Goal: Information Seeking & Learning: Find specific fact

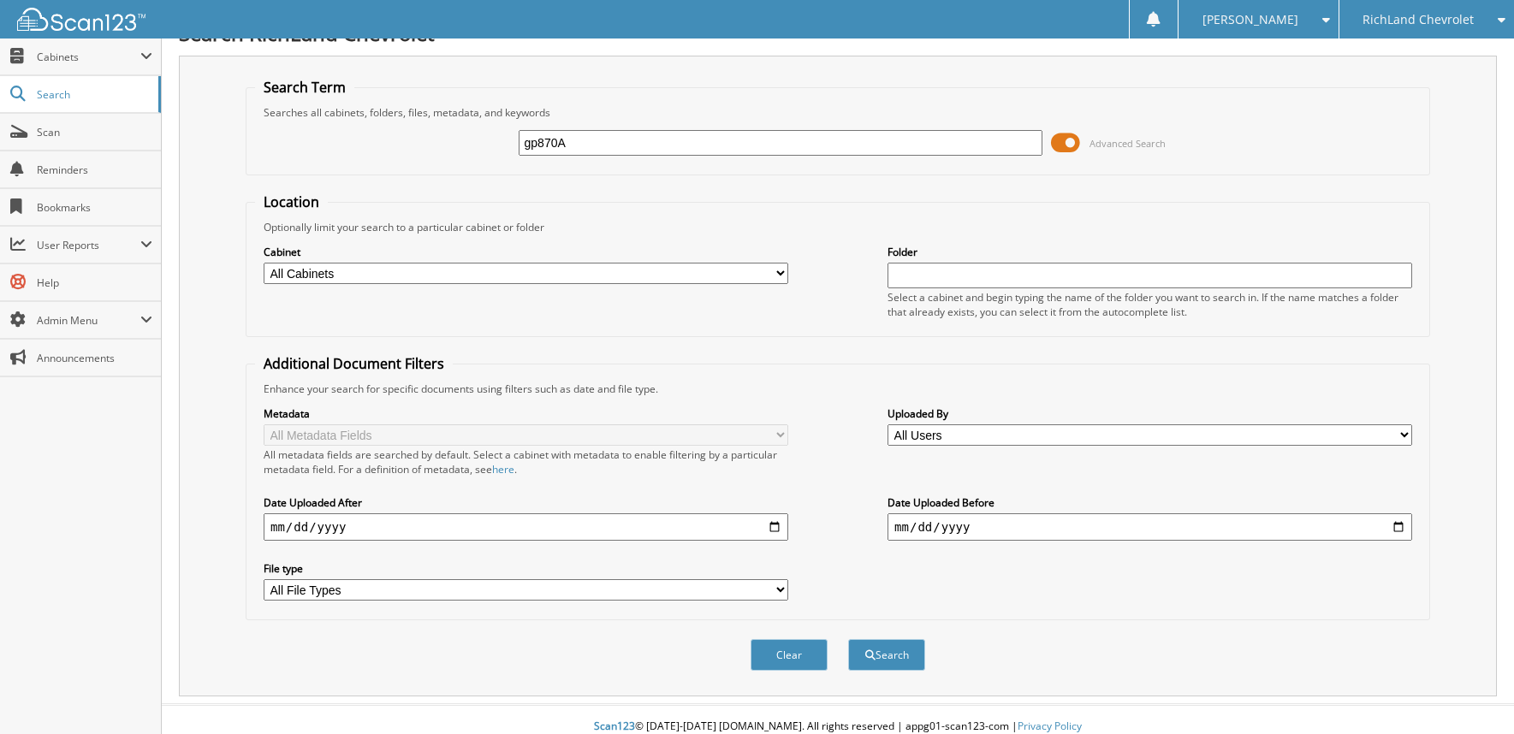
scroll to position [42, 0]
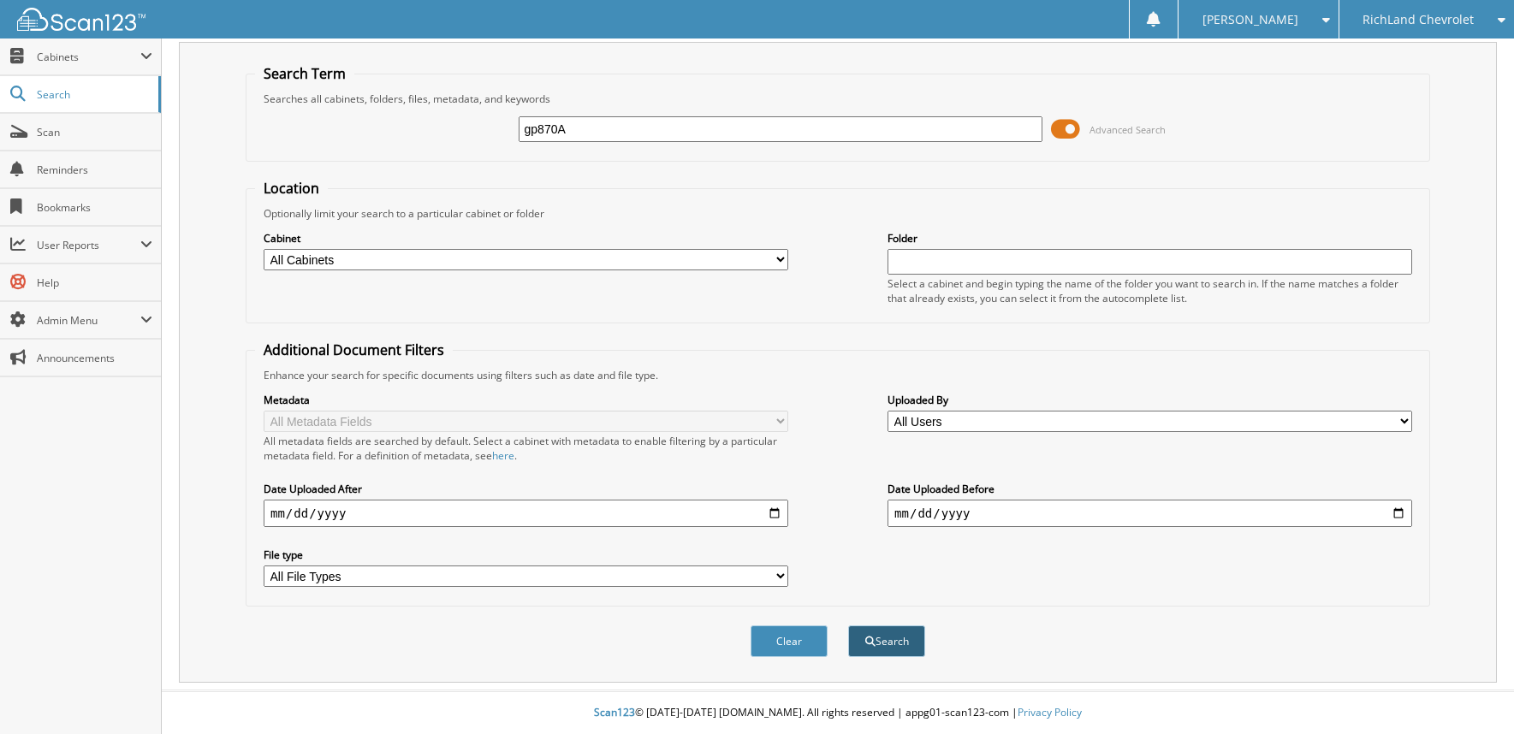
type input "gp870A"
click at [884, 644] on button "Search" at bounding box center [886, 641] width 77 height 32
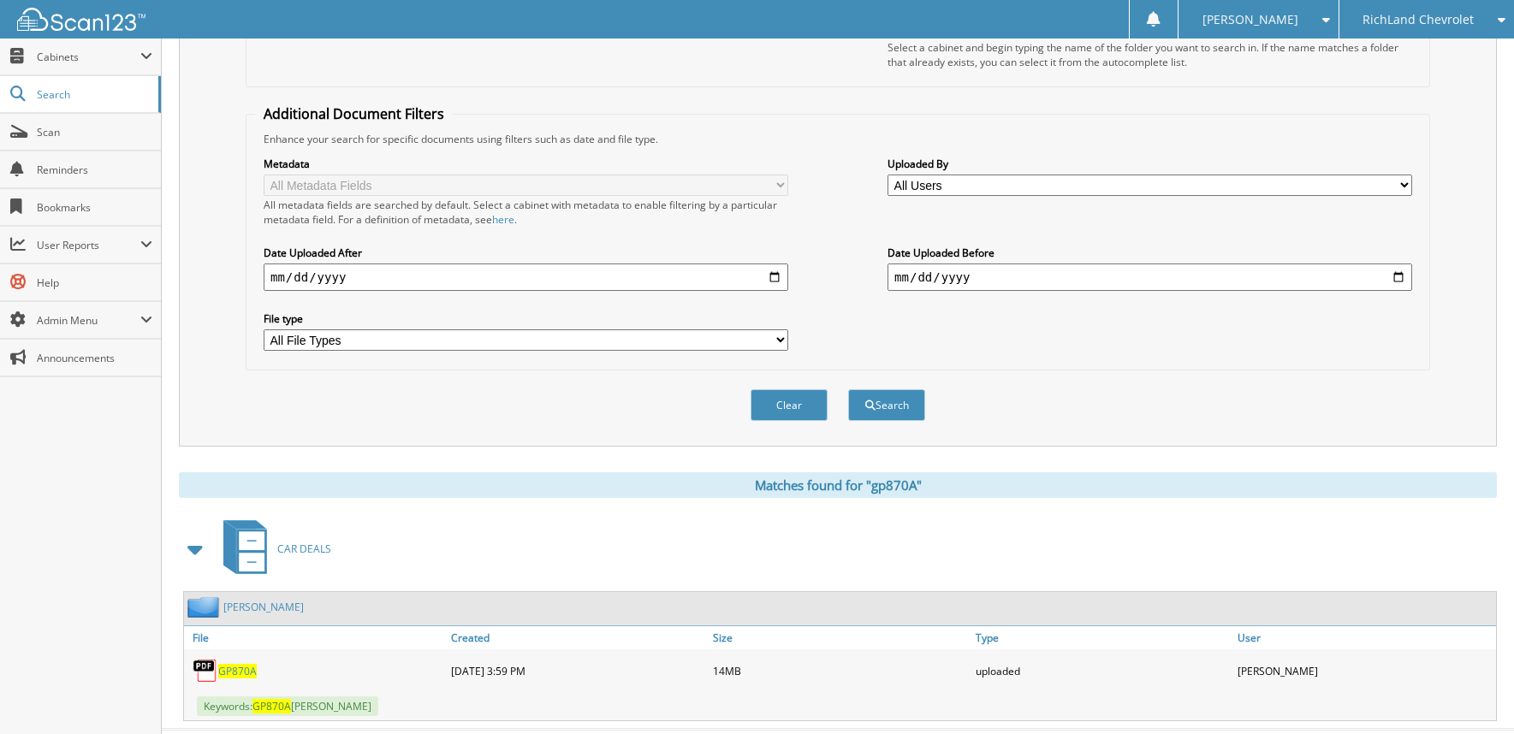
scroll to position [317, 0]
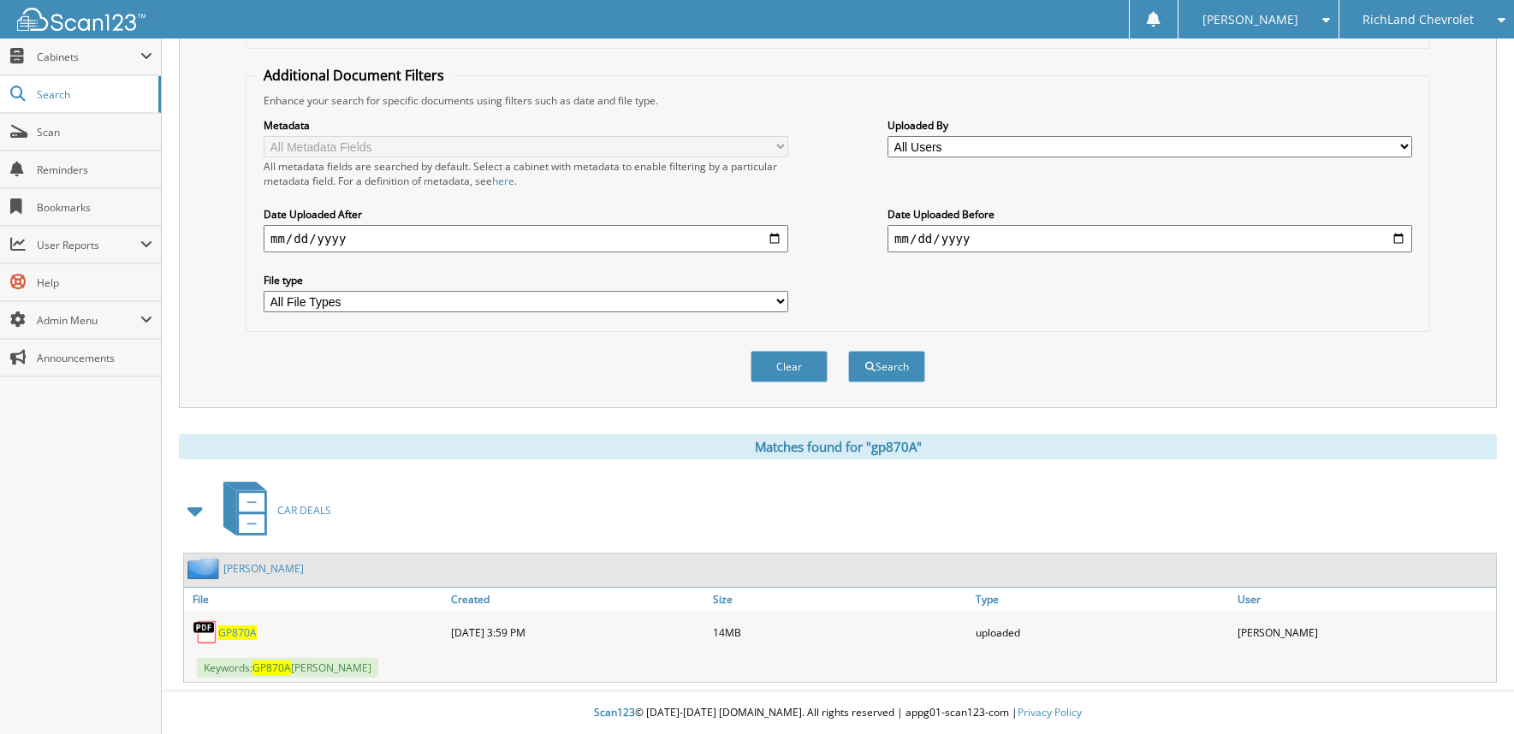
click at [245, 565] on link "DOSHER, JUSTIN" at bounding box center [263, 568] width 80 height 15
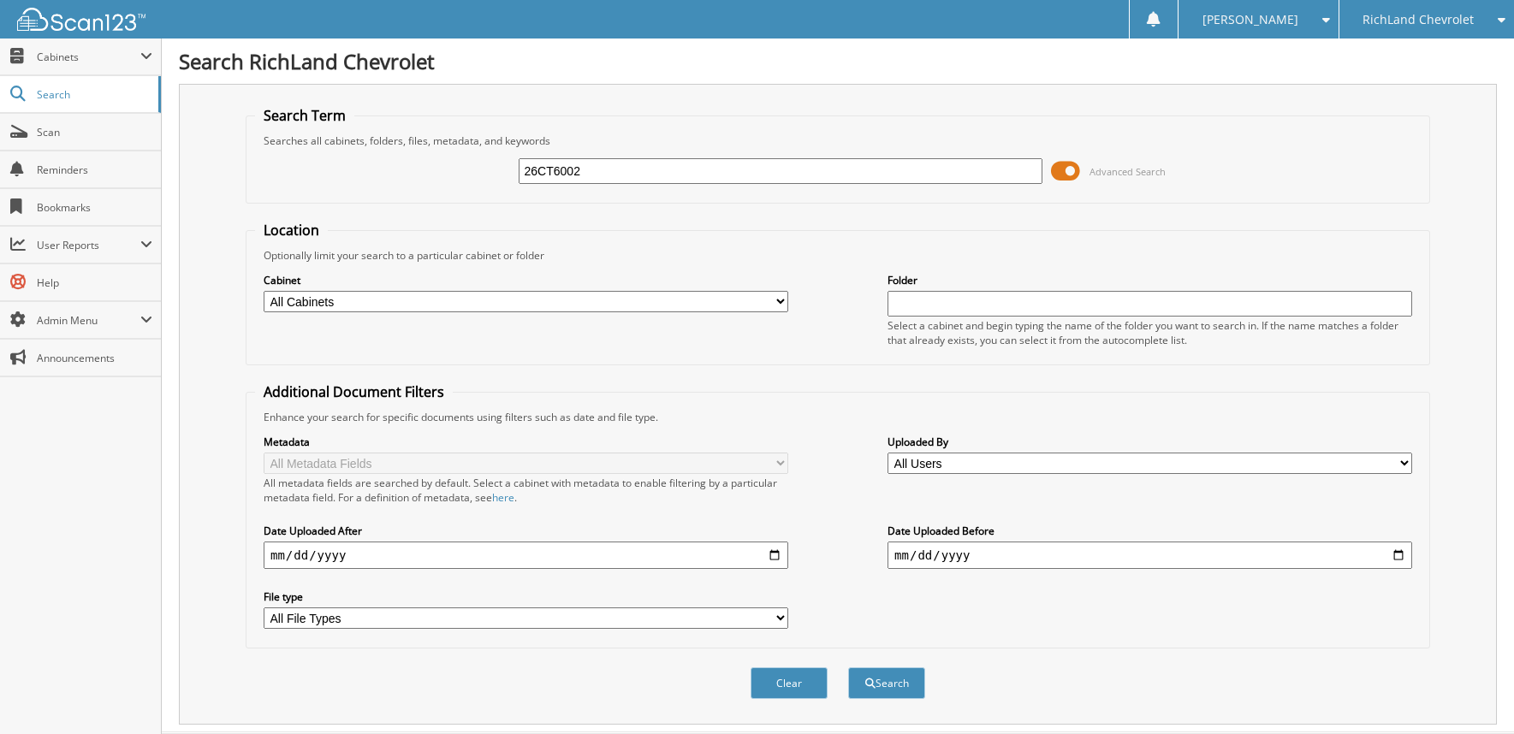
type input "26CT6002"
click at [848, 667] on button "Search" at bounding box center [886, 683] width 77 height 32
click at [596, 167] on input "26CT6002" at bounding box center [781, 171] width 524 height 26
type input "25CT9248B"
click at [848, 667] on button "Search" at bounding box center [886, 683] width 77 height 32
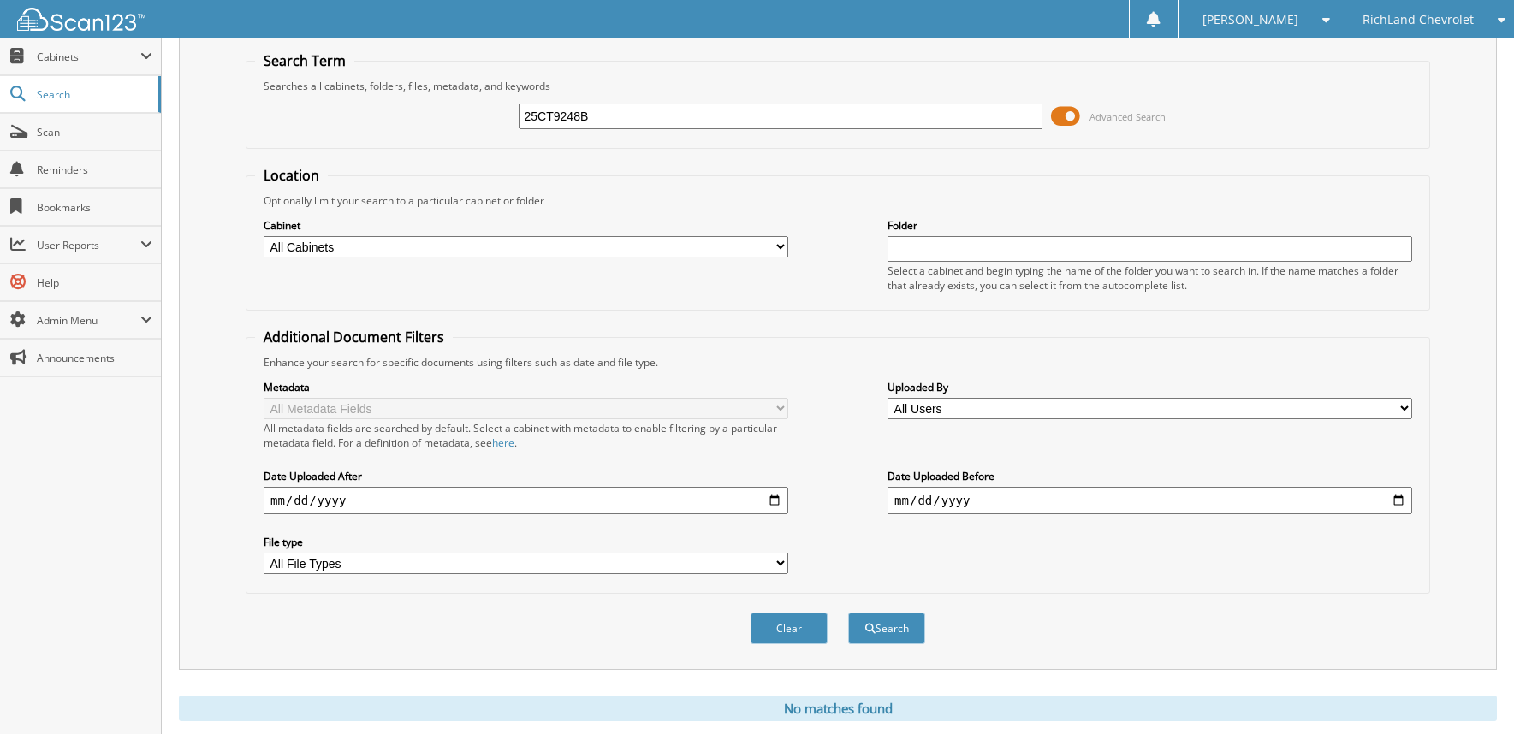
scroll to position [16, 0]
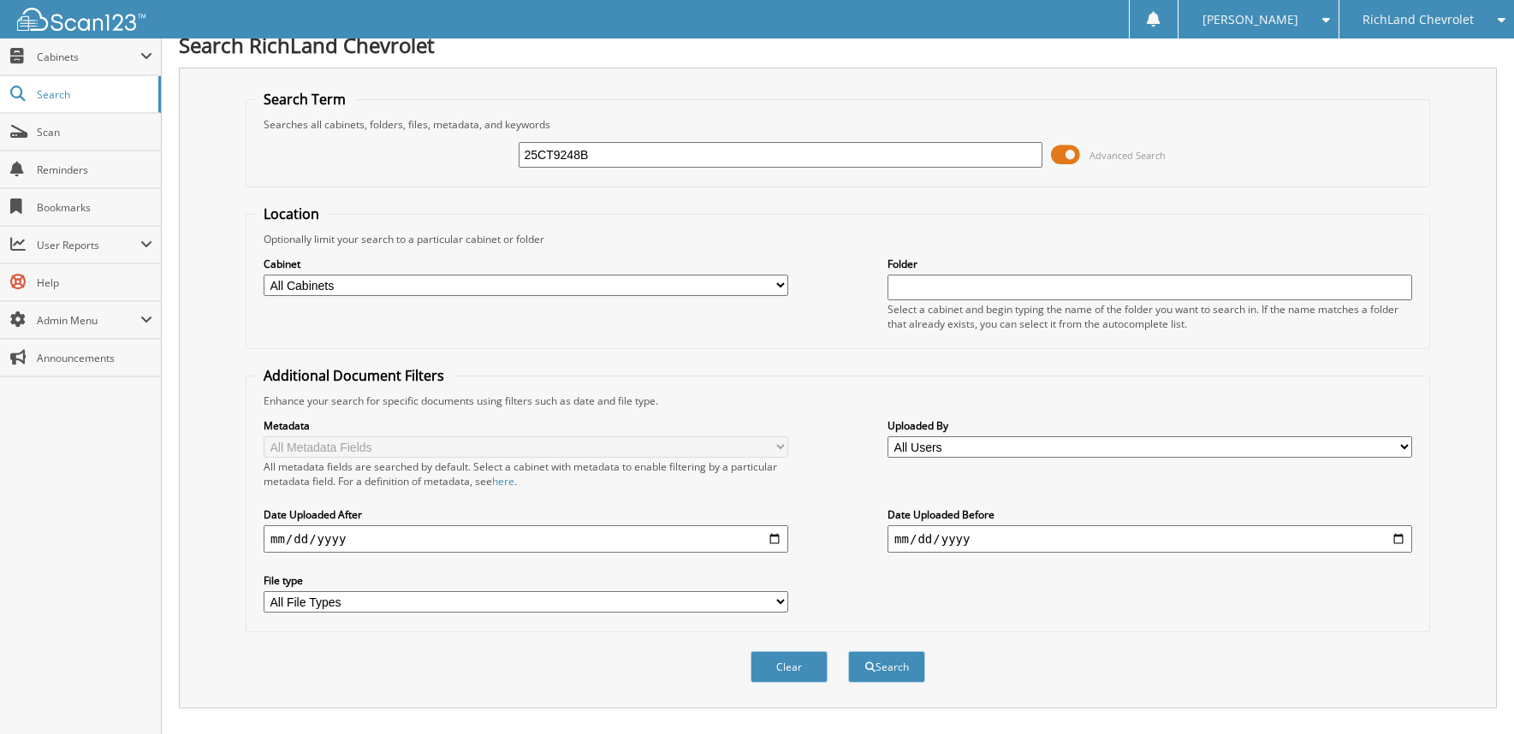
drag, startPoint x: 603, startPoint y: 153, endPoint x: 465, endPoint y: 166, distance: 139.2
click at [465, 166] on div "25CT9248B Advanced Search" at bounding box center [837, 155] width 1165 height 46
type input "25GS3781A"
click at [848, 651] on button "Search" at bounding box center [886, 667] width 77 height 32
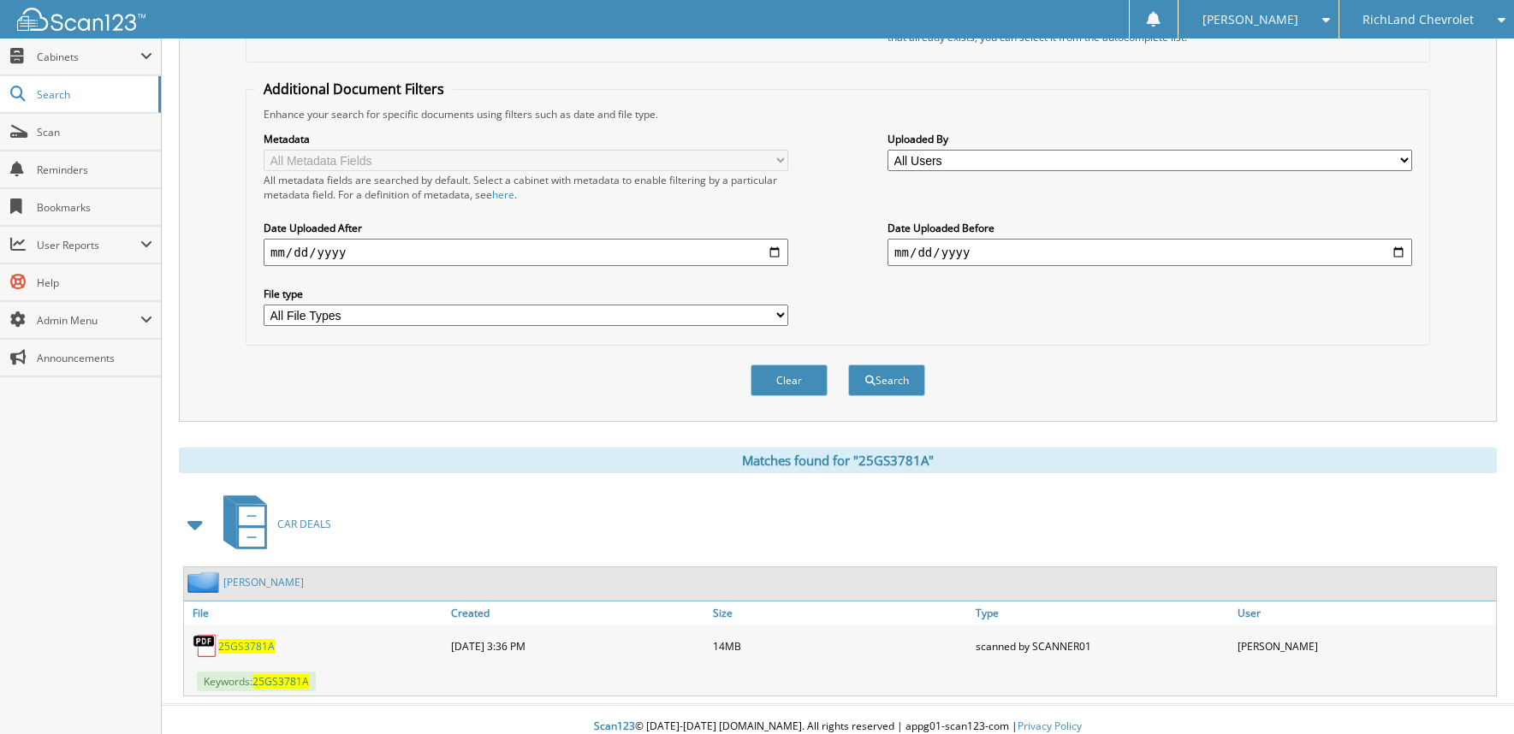
scroll to position [317, 0]
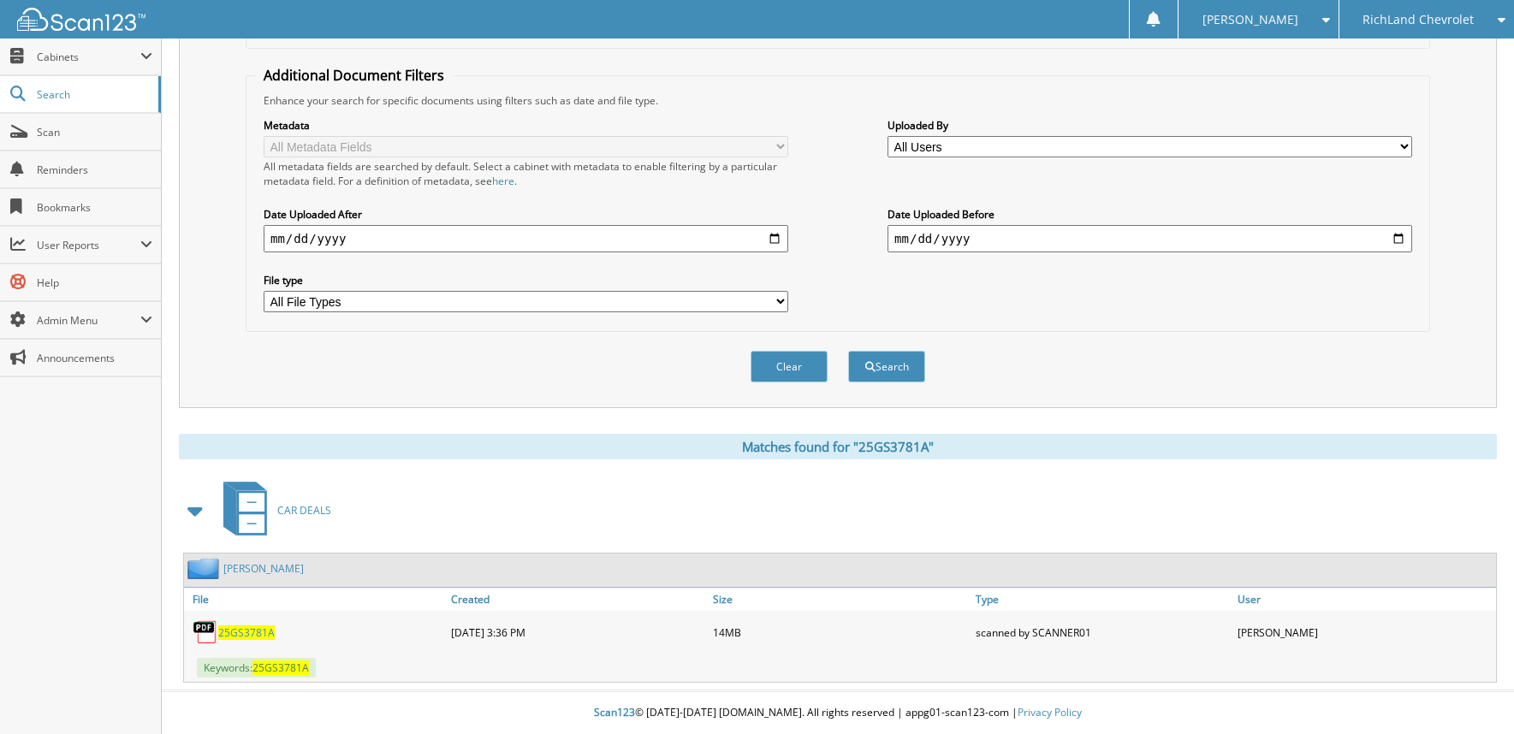
click at [270, 566] on link "[PERSON_NAME]" at bounding box center [263, 568] width 80 height 15
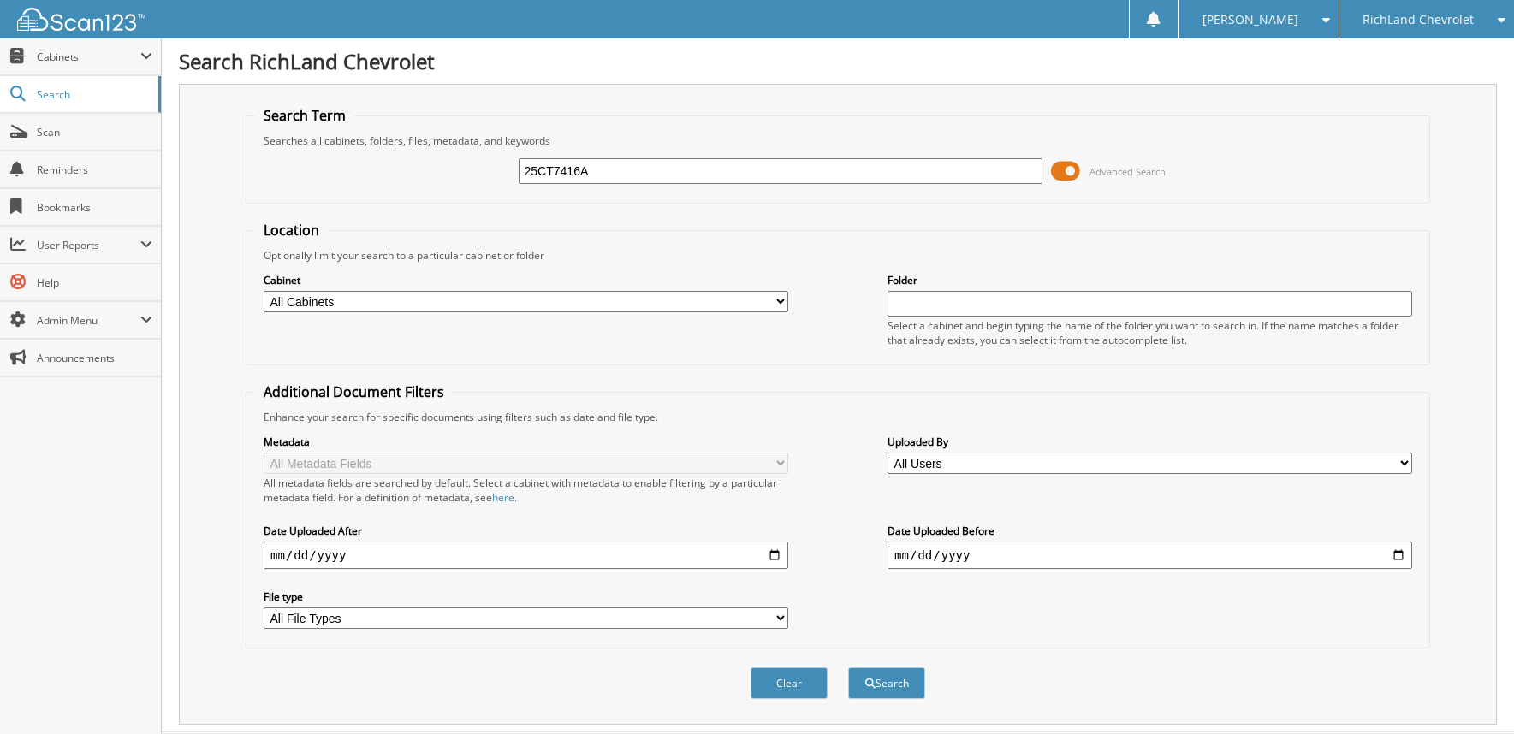
type input "25CT7416A"
click at [848, 667] on button "Search" at bounding box center [886, 683] width 77 height 32
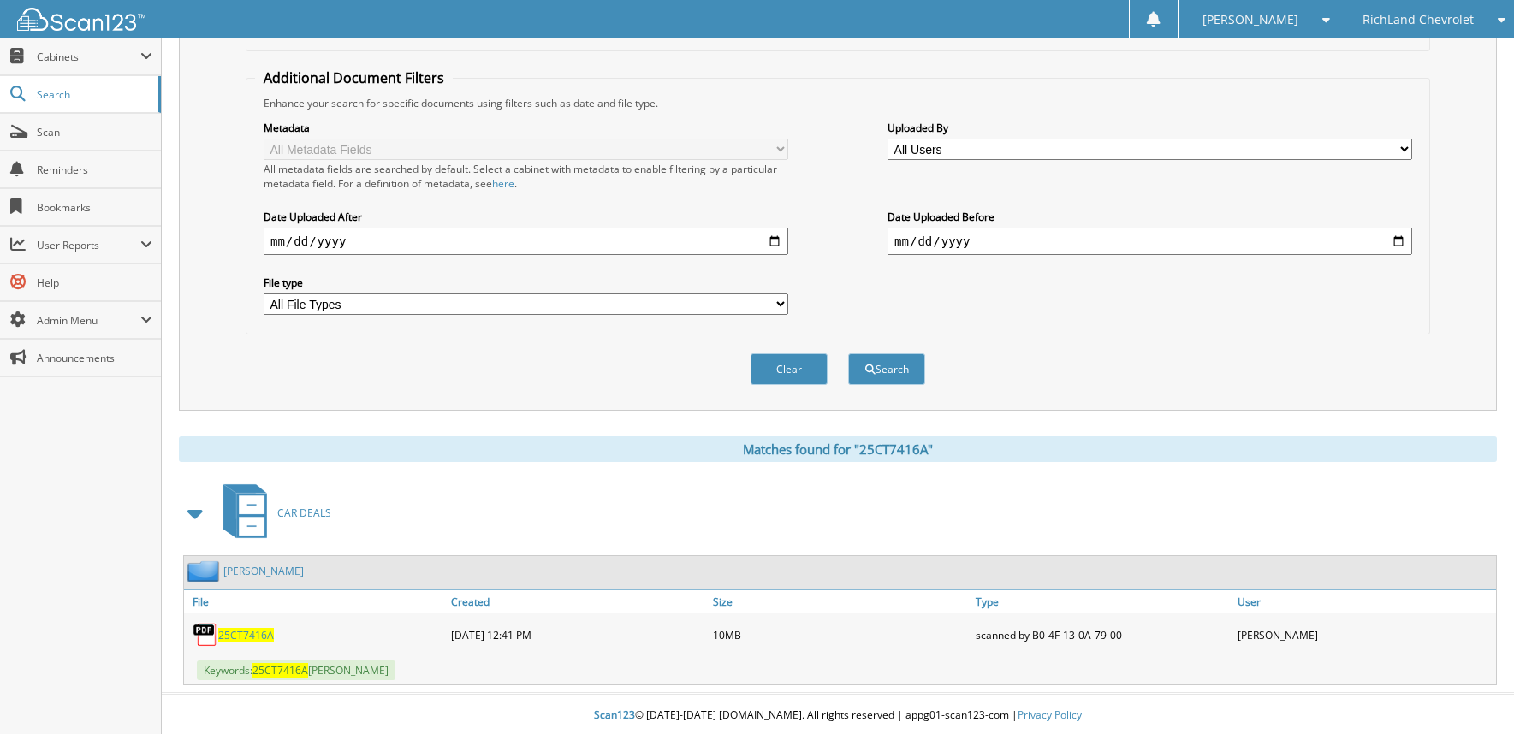
scroll to position [317, 0]
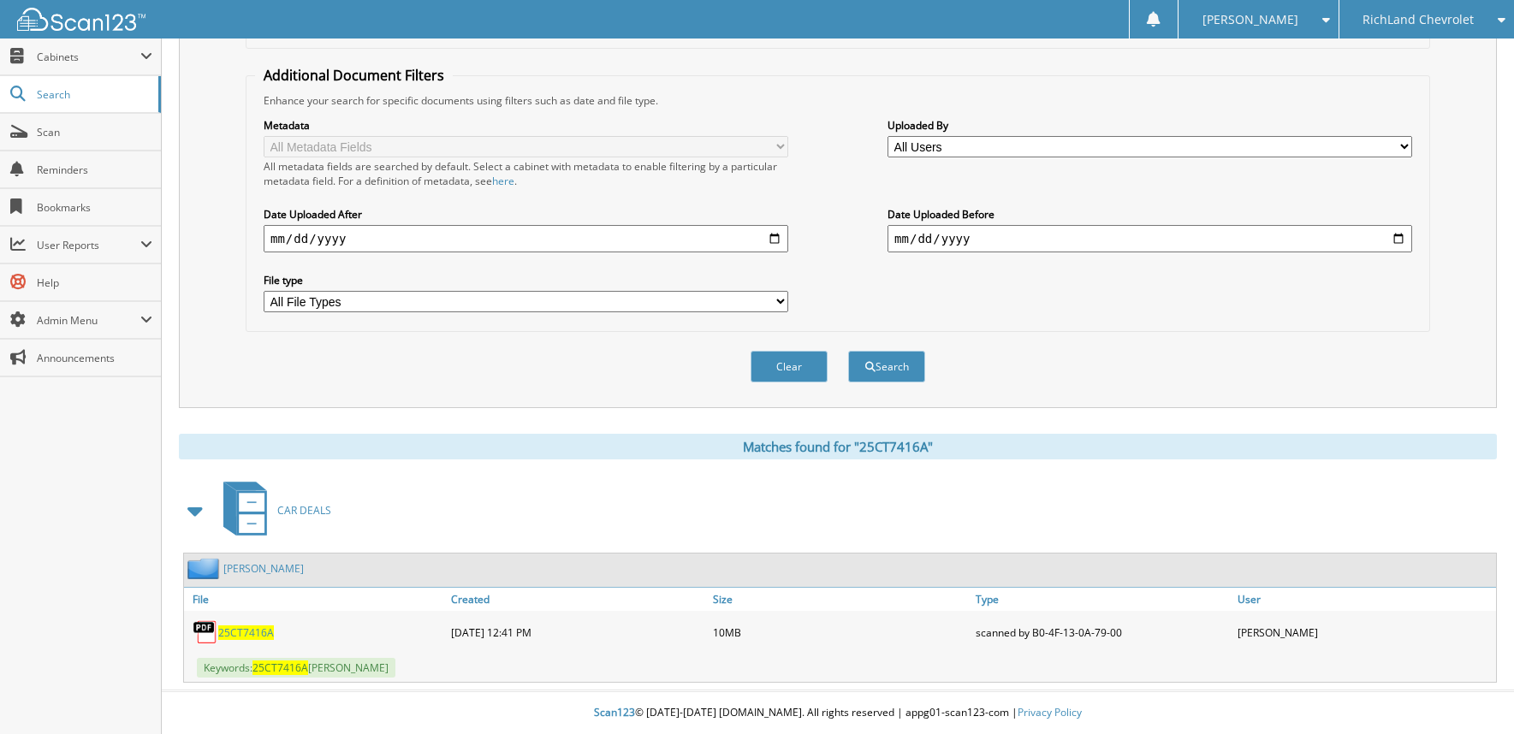
click at [285, 571] on link "RODRIGUEZ, ALLISON" at bounding box center [263, 568] width 80 height 15
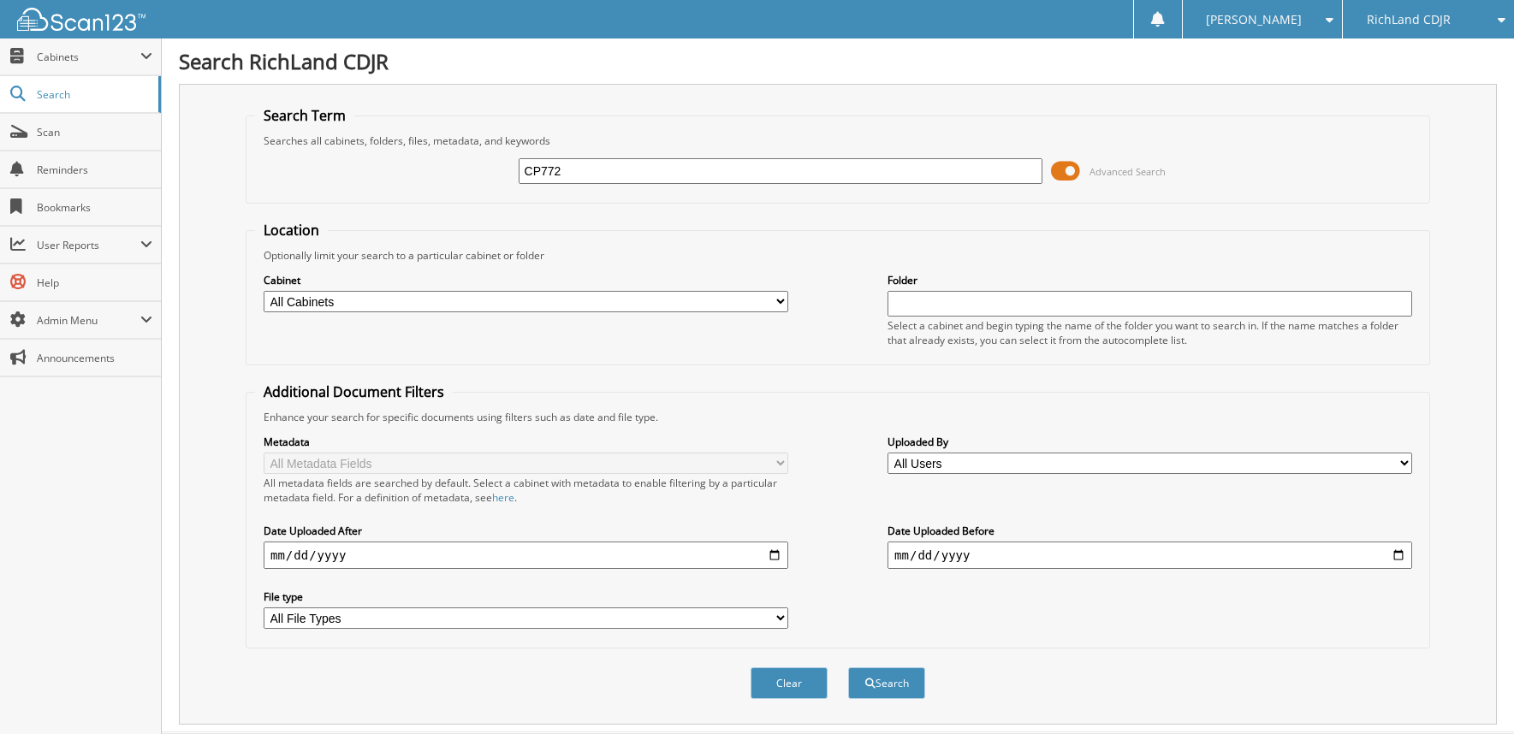
type input "CP772"
click at [848, 667] on button "Search" at bounding box center [886, 683] width 77 height 32
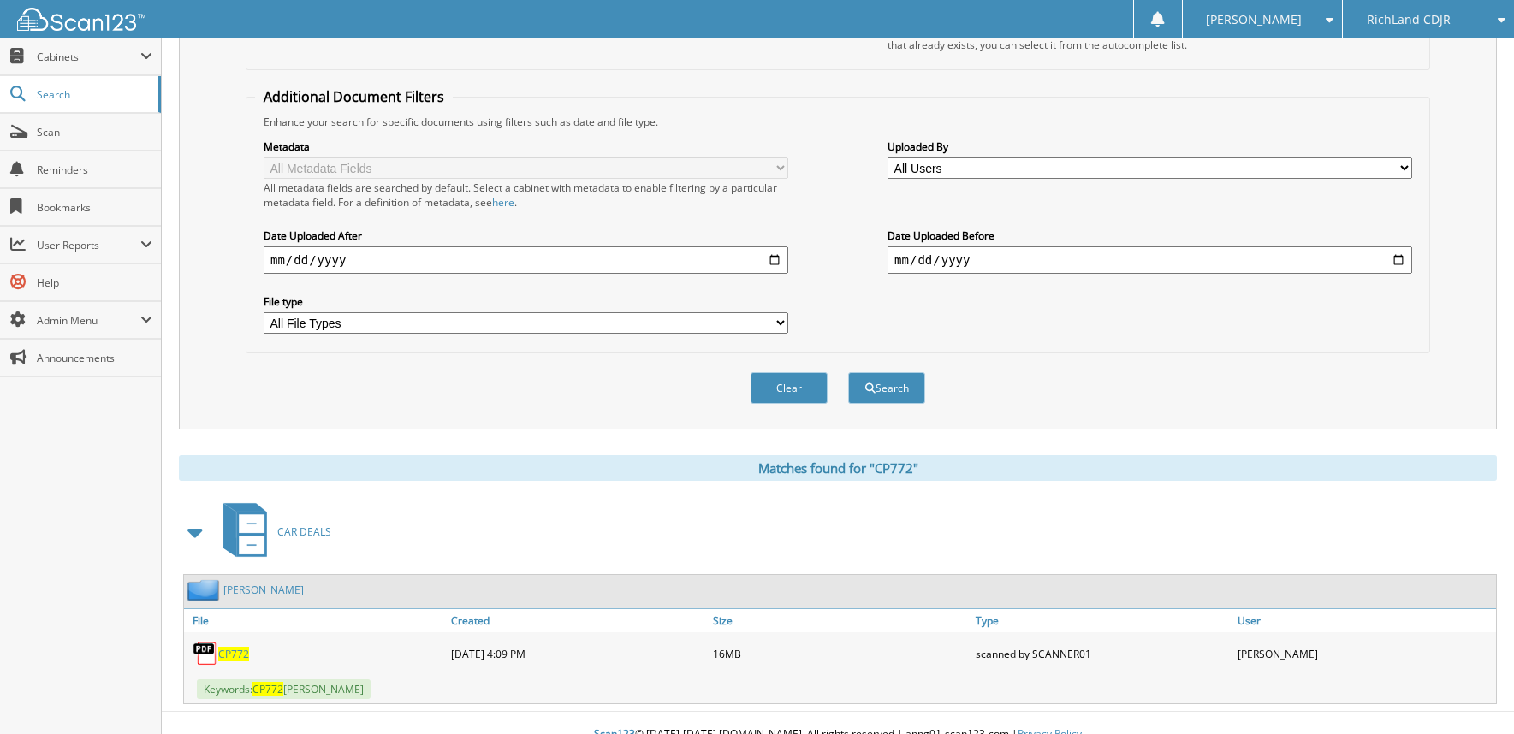
scroll to position [317, 0]
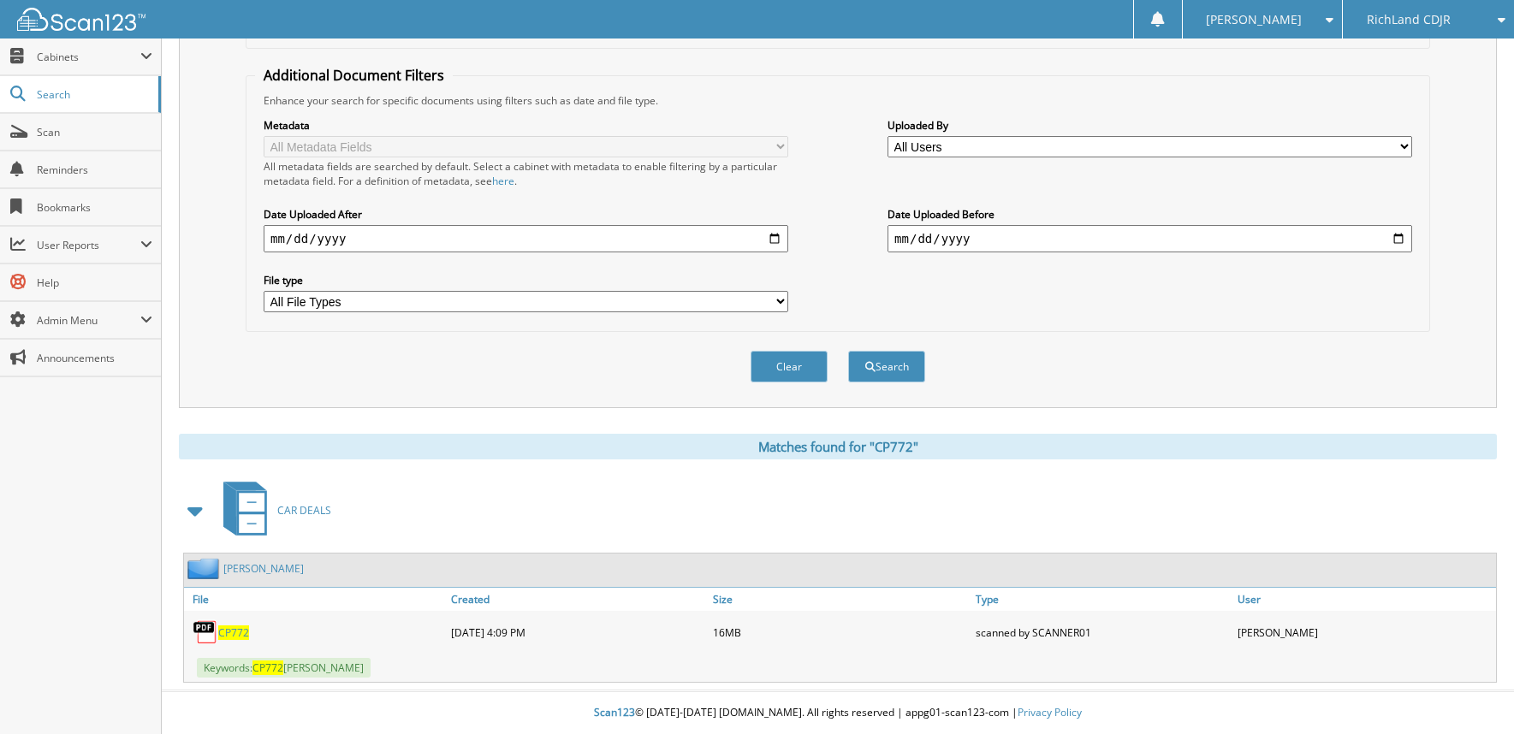
click at [278, 567] on link "CAMACHO, CARIME REY" at bounding box center [263, 568] width 80 height 15
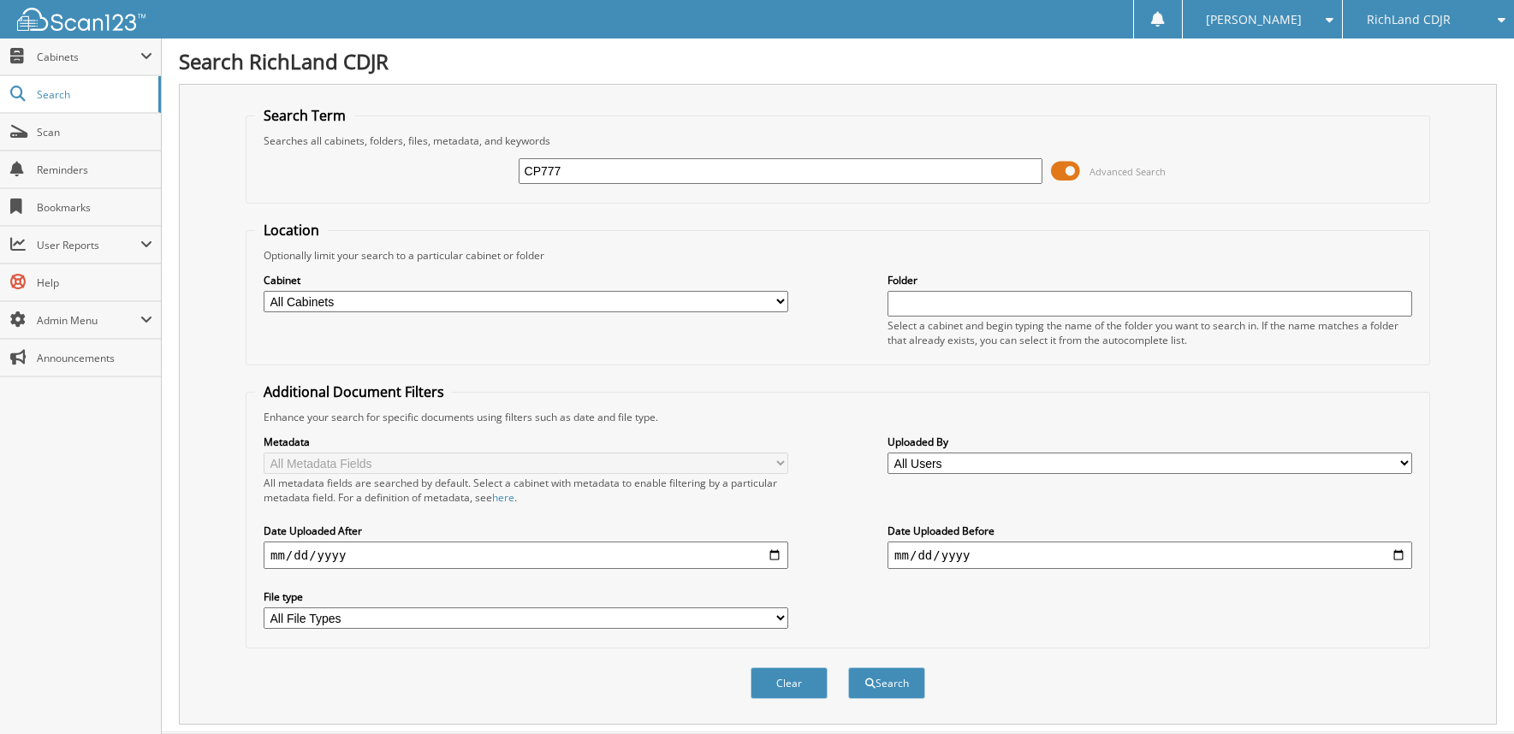
type input "CP777"
click at [848, 667] on button "Search" at bounding box center [886, 683] width 77 height 32
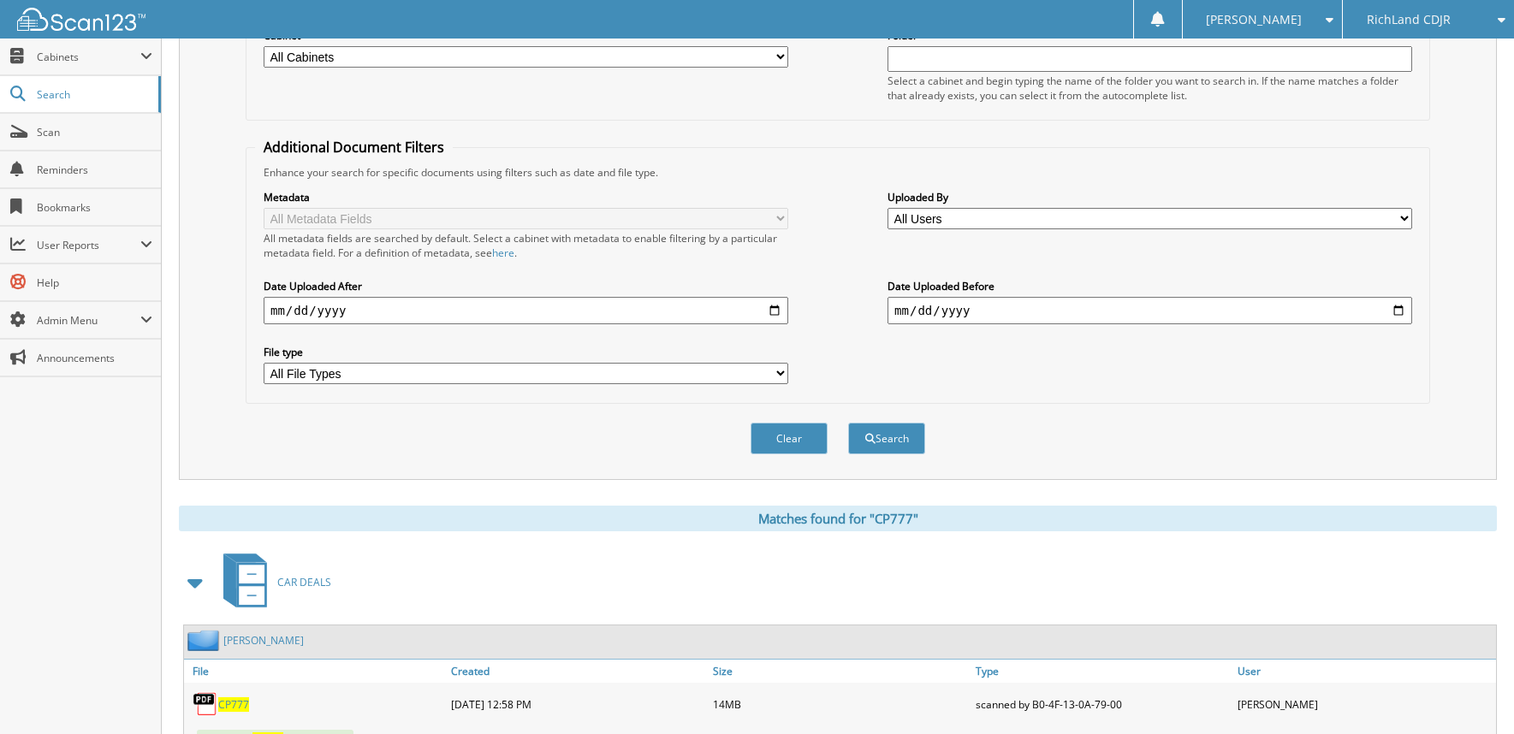
scroll to position [317, 0]
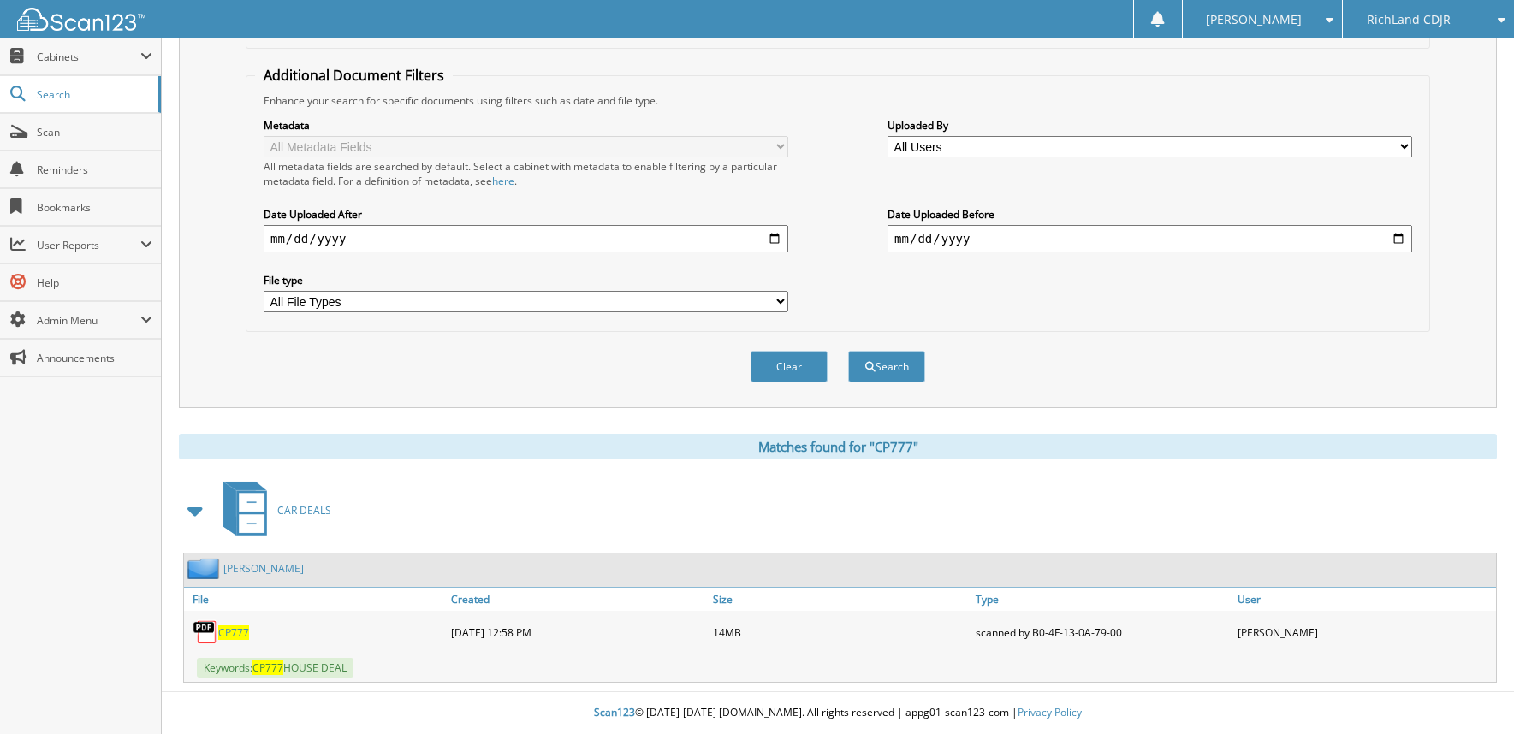
click at [282, 566] on link "SORG-DOERHOEFER, LORI" at bounding box center [263, 568] width 80 height 15
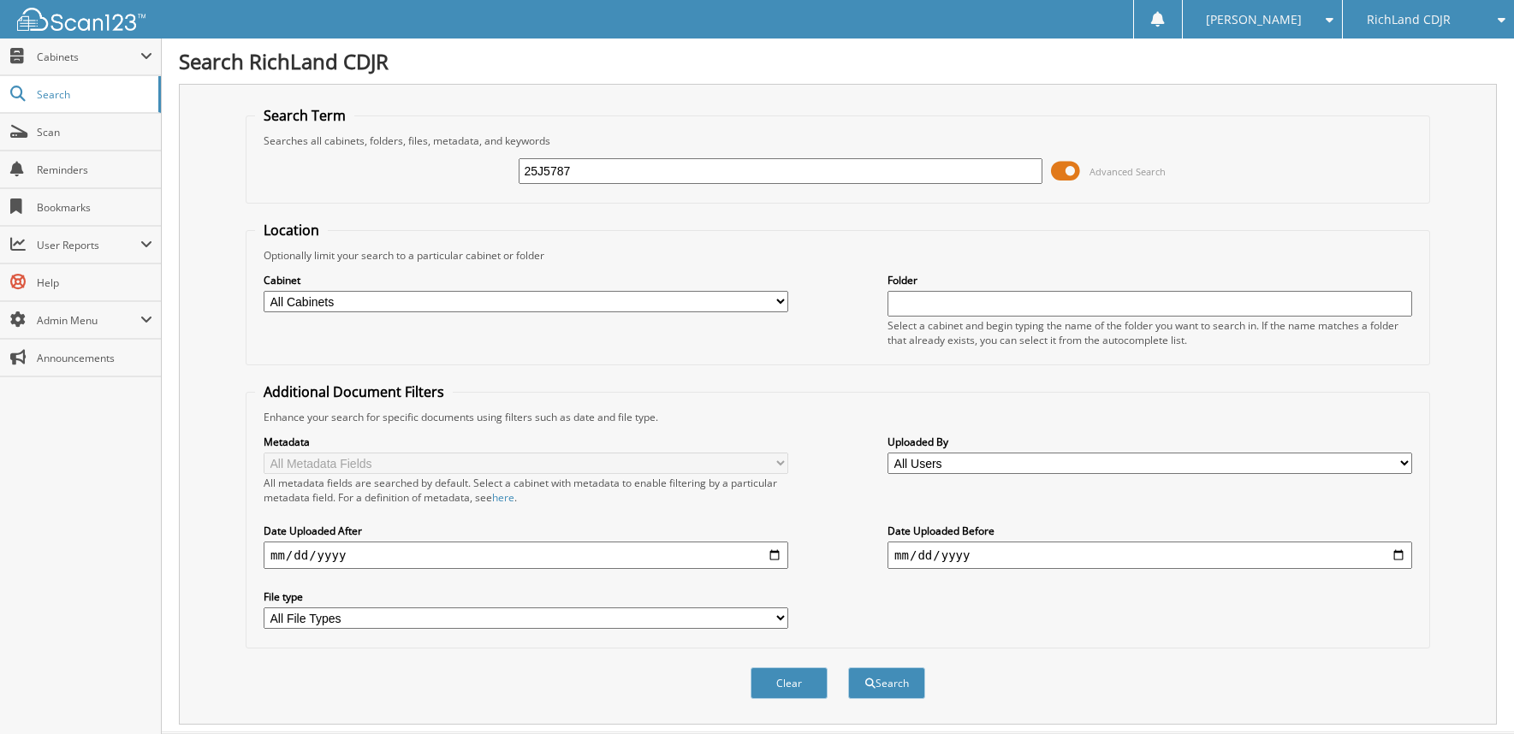
type input "25J5787"
click at [848, 667] on button "Search" at bounding box center [886, 683] width 77 height 32
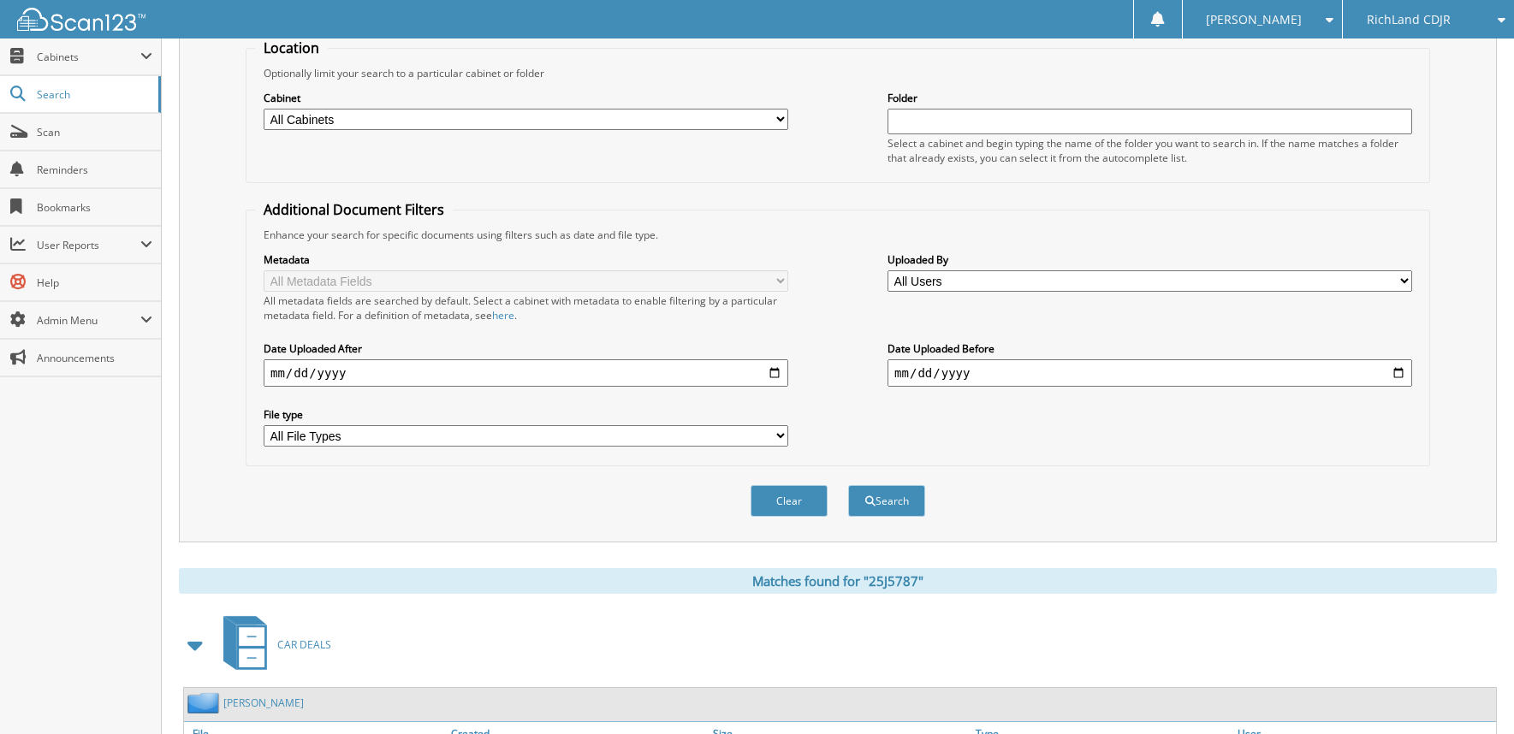
scroll to position [317, 0]
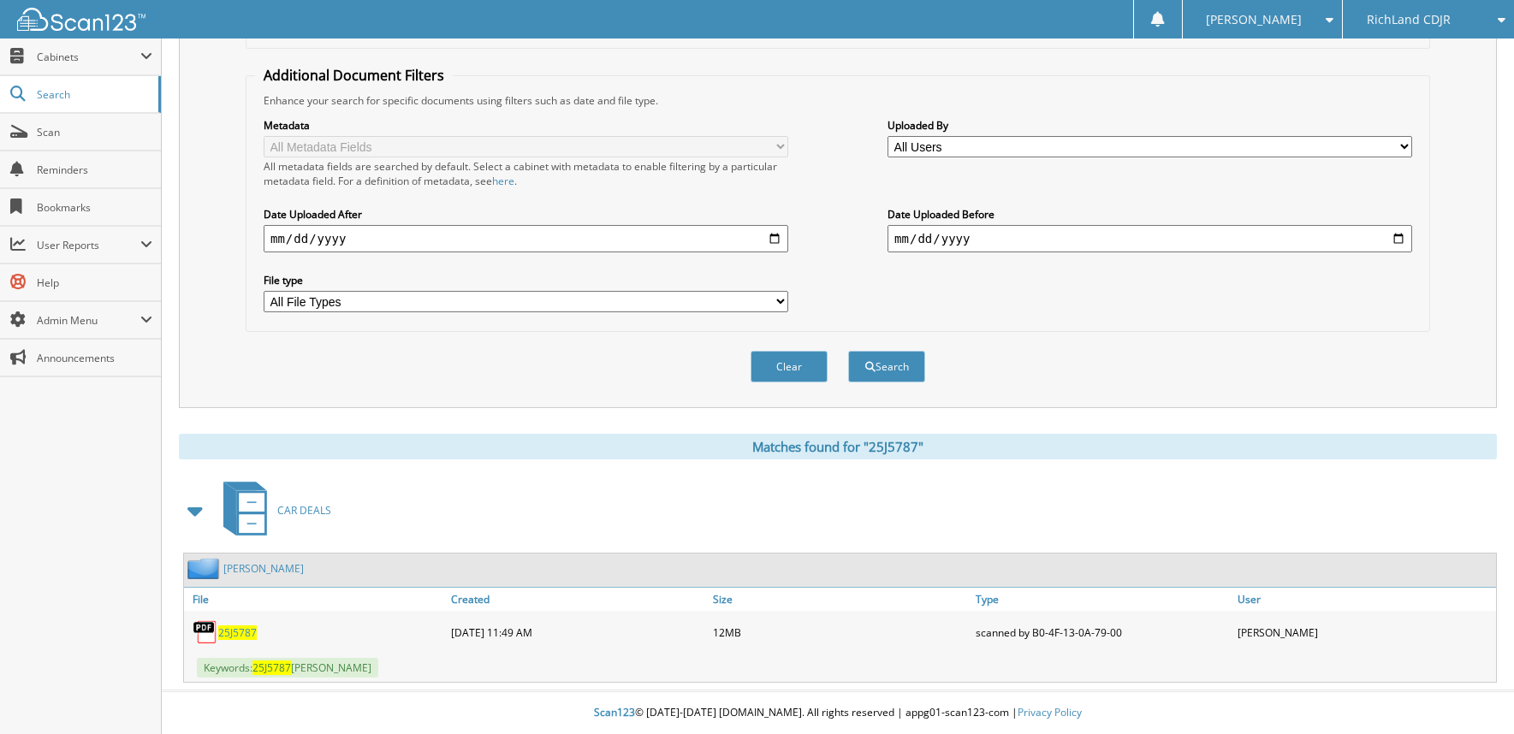
click at [266, 571] on link "[PERSON_NAME]" at bounding box center [263, 568] width 80 height 15
